Goal: Communication & Community: Answer question/provide support

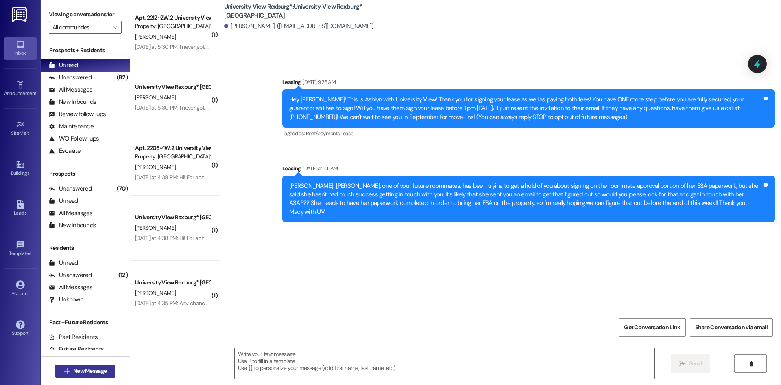
click at [81, 376] on button " New Message" at bounding box center [85, 370] width 60 height 13
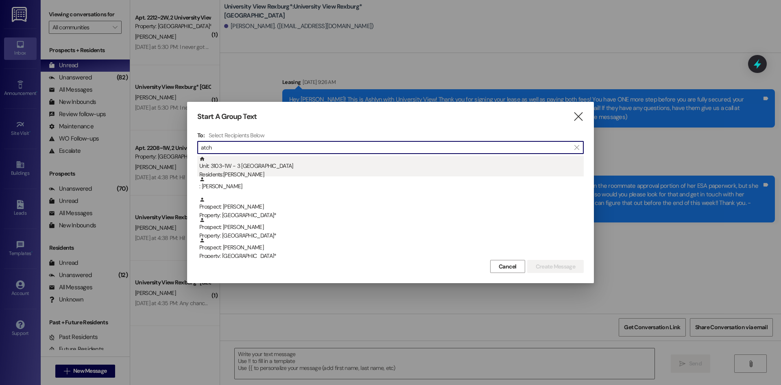
click at [281, 173] on div "Residents: [PERSON_NAME]" at bounding box center [391, 174] width 385 height 9
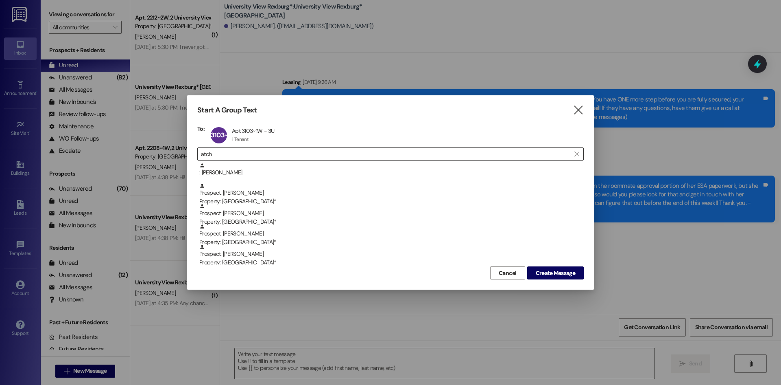
click at [348, 155] on input "atch" at bounding box center [386, 153] width 370 height 11
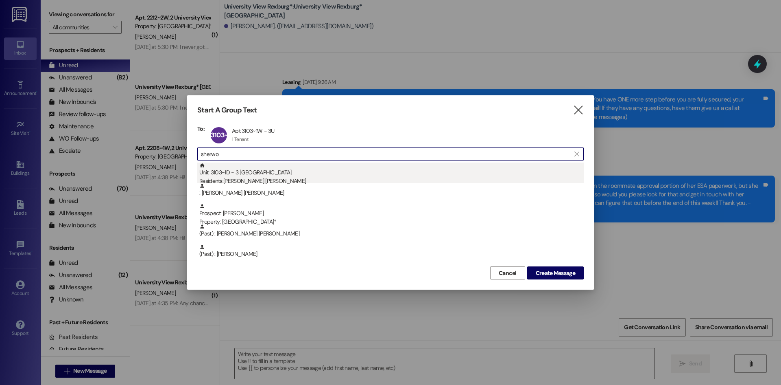
type input "sherwo"
click at [347, 168] on div "Unit: 3103~1D - 3 University View Rexburg Residents: [PERSON_NAME] [PERSON_NAME]" at bounding box center [391, 173] width 385 height 23
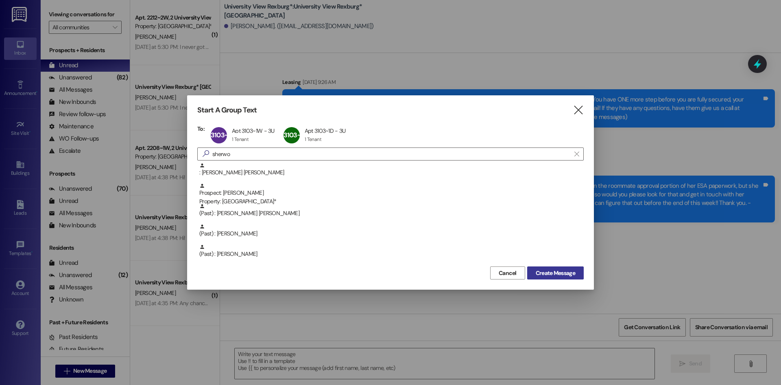
click at [567, 273] on span "Create Message" at bounding box center [555, 273] width 39 height 9
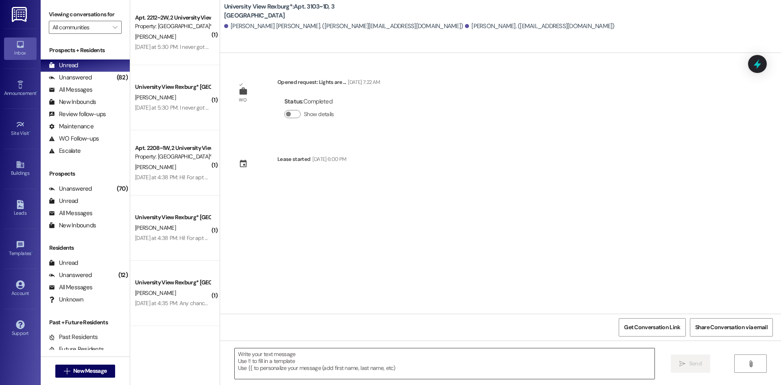
click at [313, 361] on textarea at bounding box center [445, 363] width 420 height 31
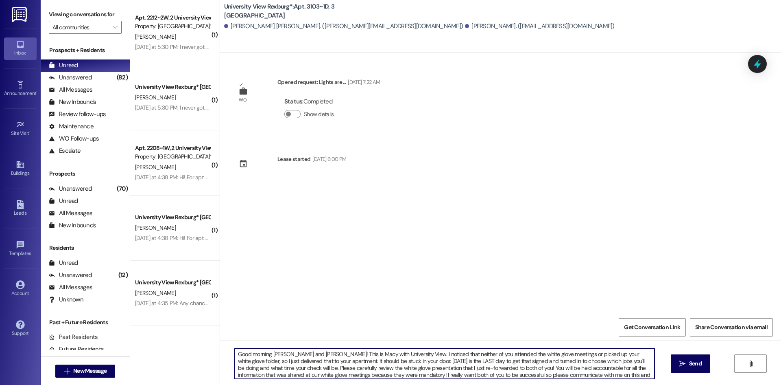
scroll to position [7, 0]
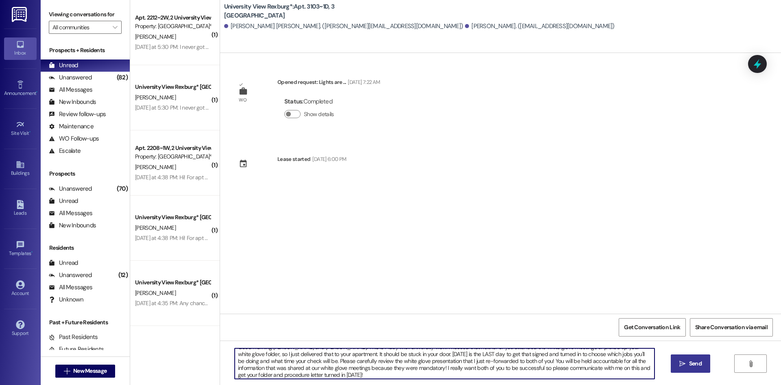
type textarea "Good morning [PERSON_NAME] and [PERSON_NAME]! This is Macy with University View…"
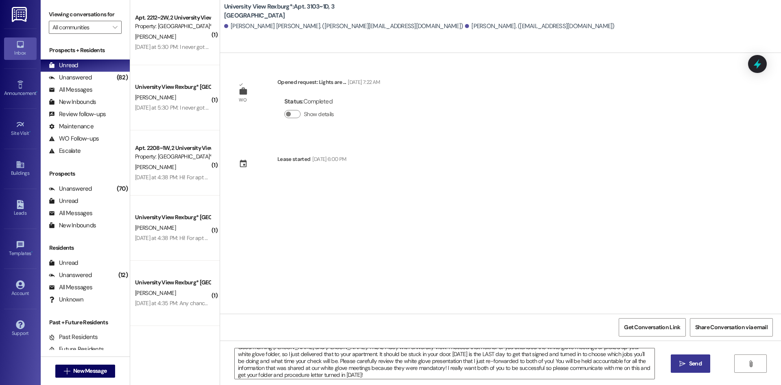
click at [680, 364] on icon "" at bounding box center [683, 363] width 6 height 7
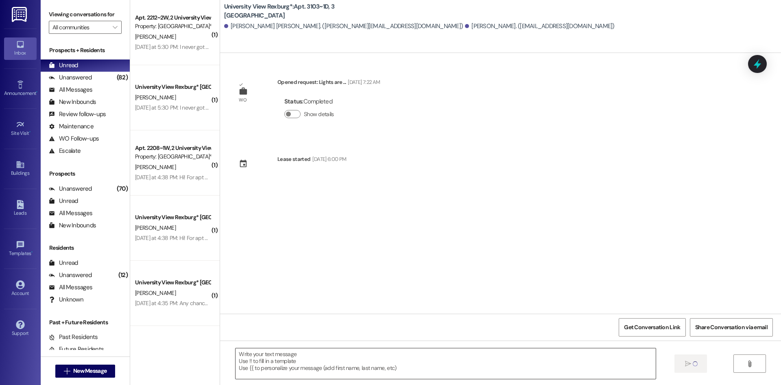
scroll to position [0, 0]
